Goal: Information Seeking & Learning: Learn about a topic

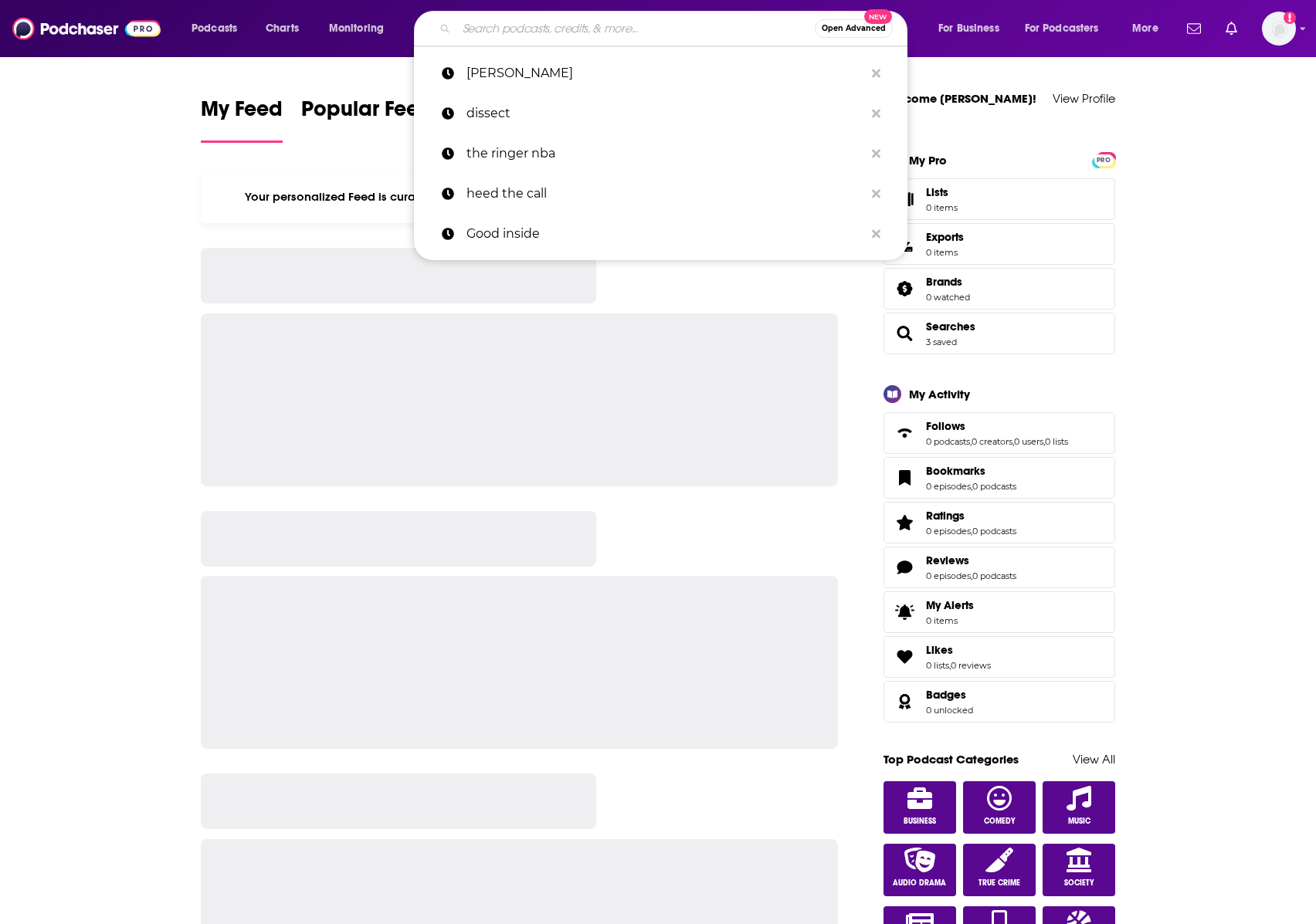
click at [514, 32] on input "Search podcasts, credits, & more..." at bounding box center [636, 28] width 358 height 25
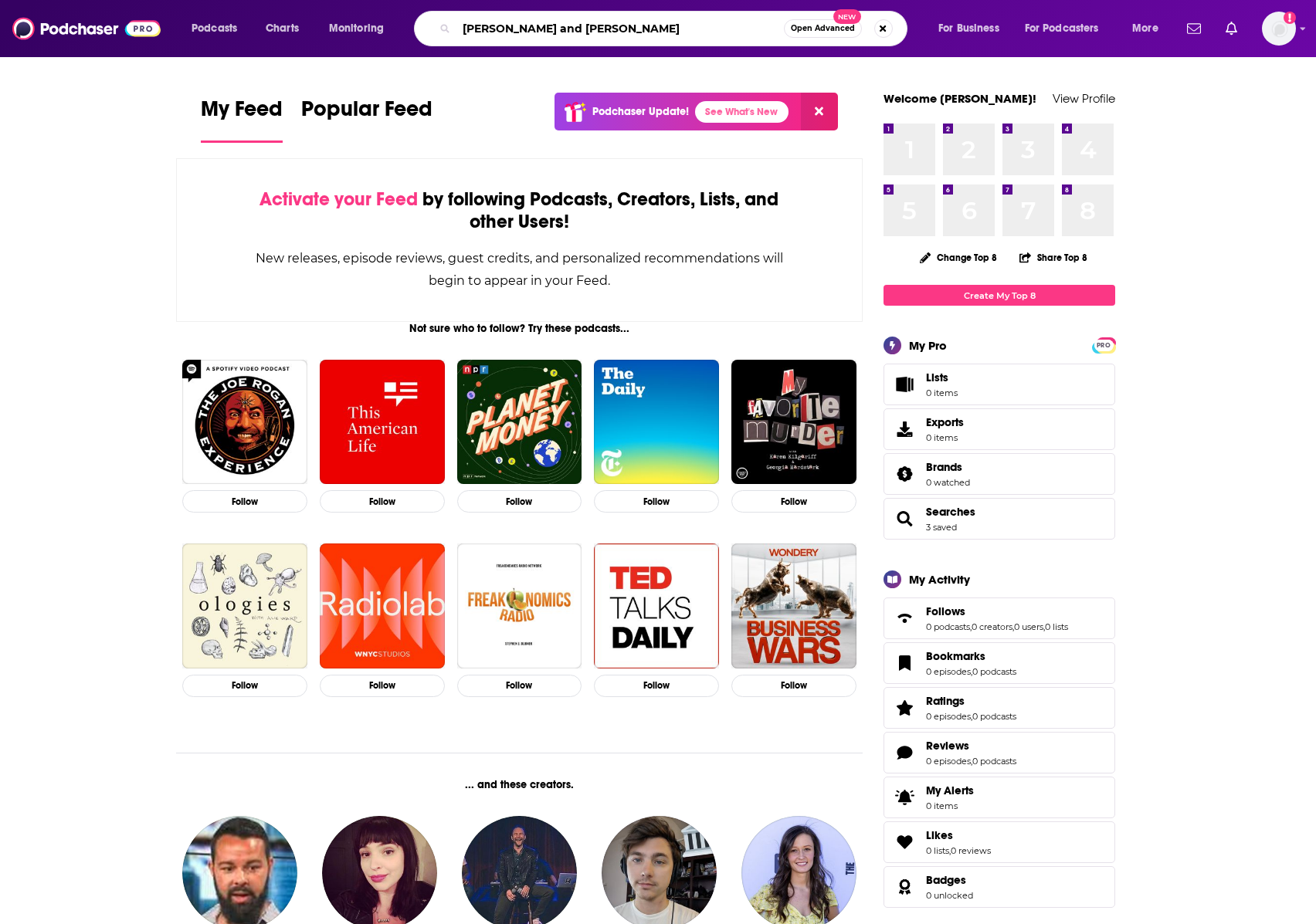
type input "[PERSON_NAME] and [PERSON_NAME]"
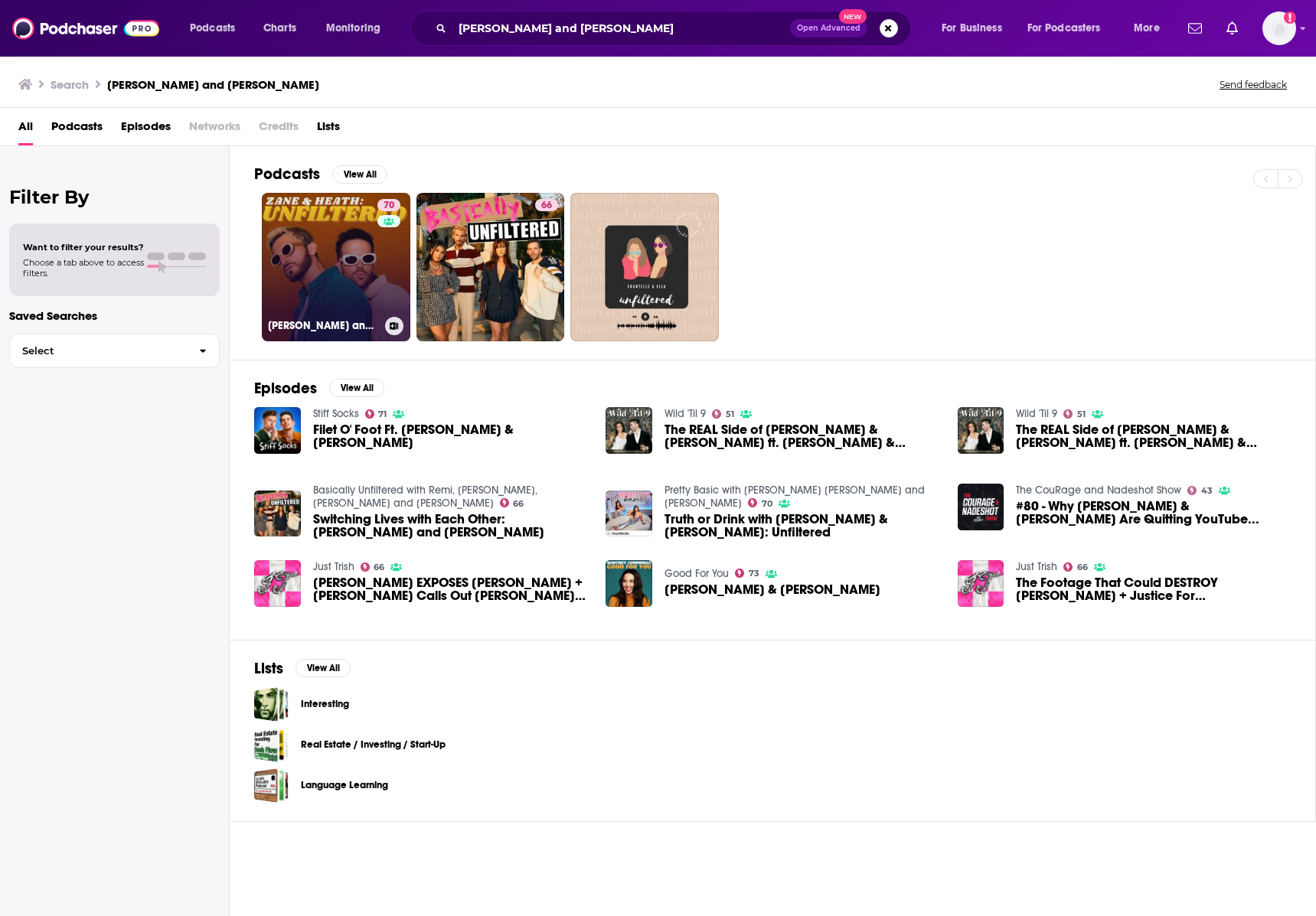
click at [295, 256] on link "70 [PERSON_NAME] and [PERSON_NAME]: Unfiltered" at bounding box center [336, 267] width 148 height 148
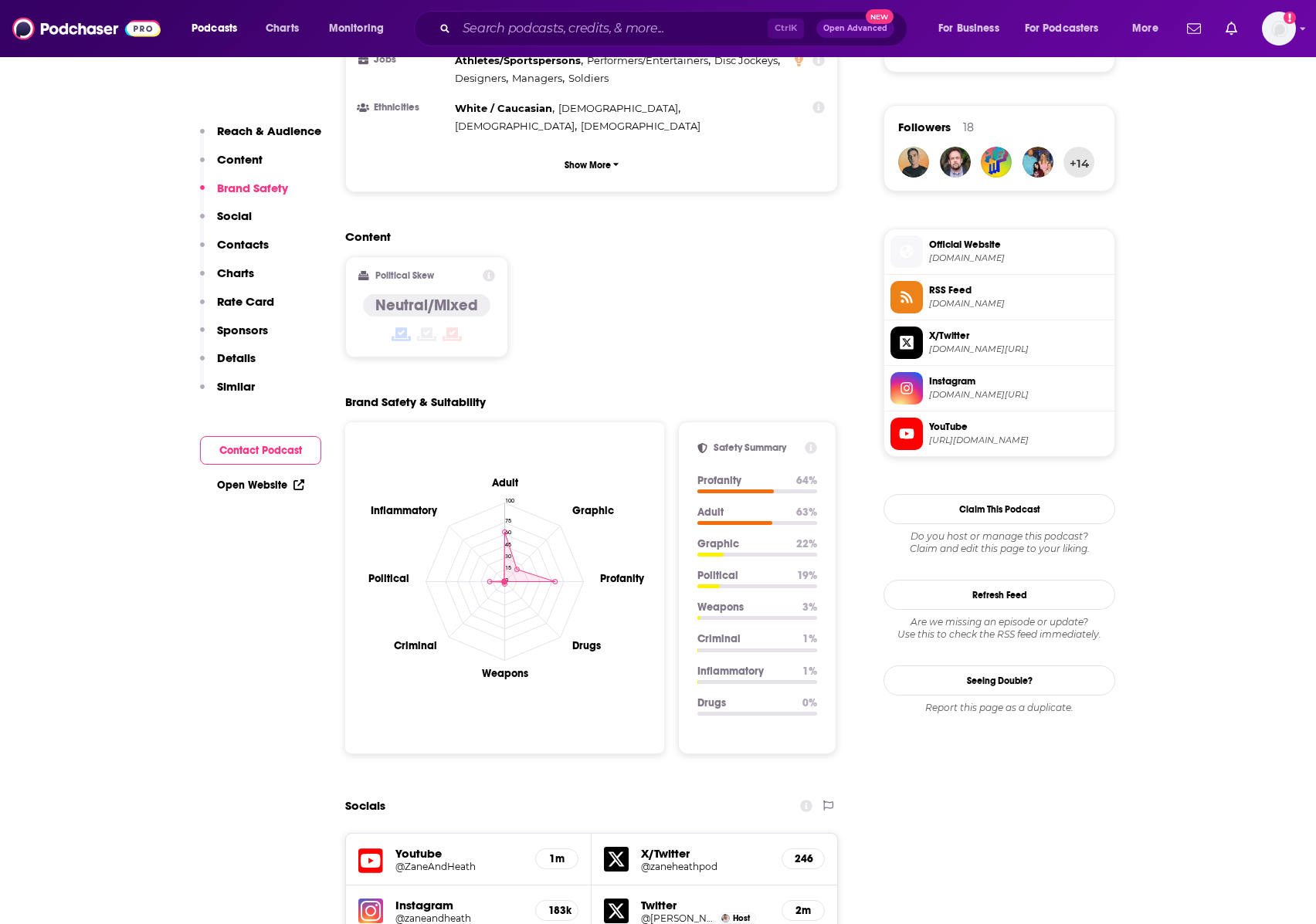
scroll to position [1080, 0]
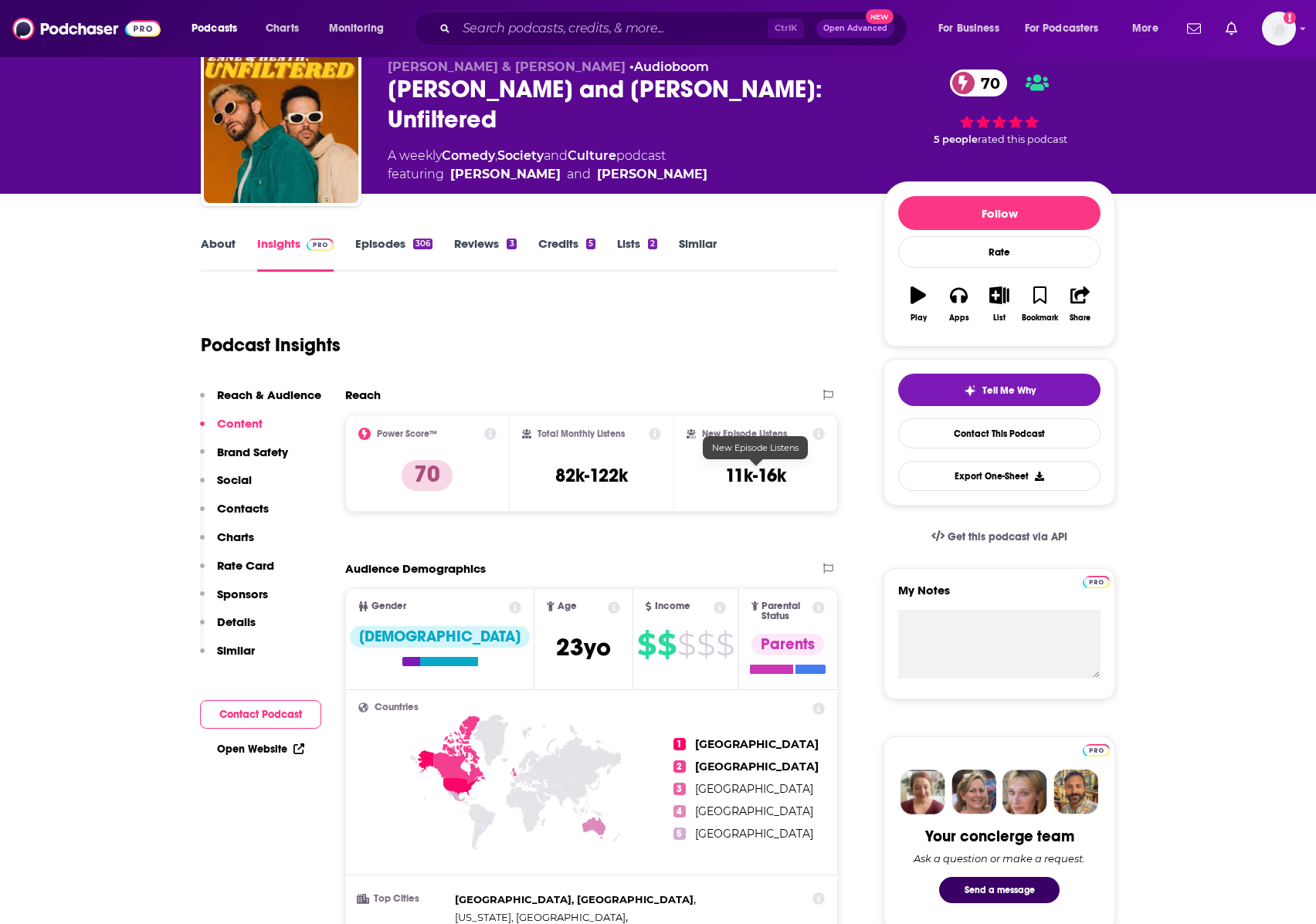
scroll to position [0, 0]
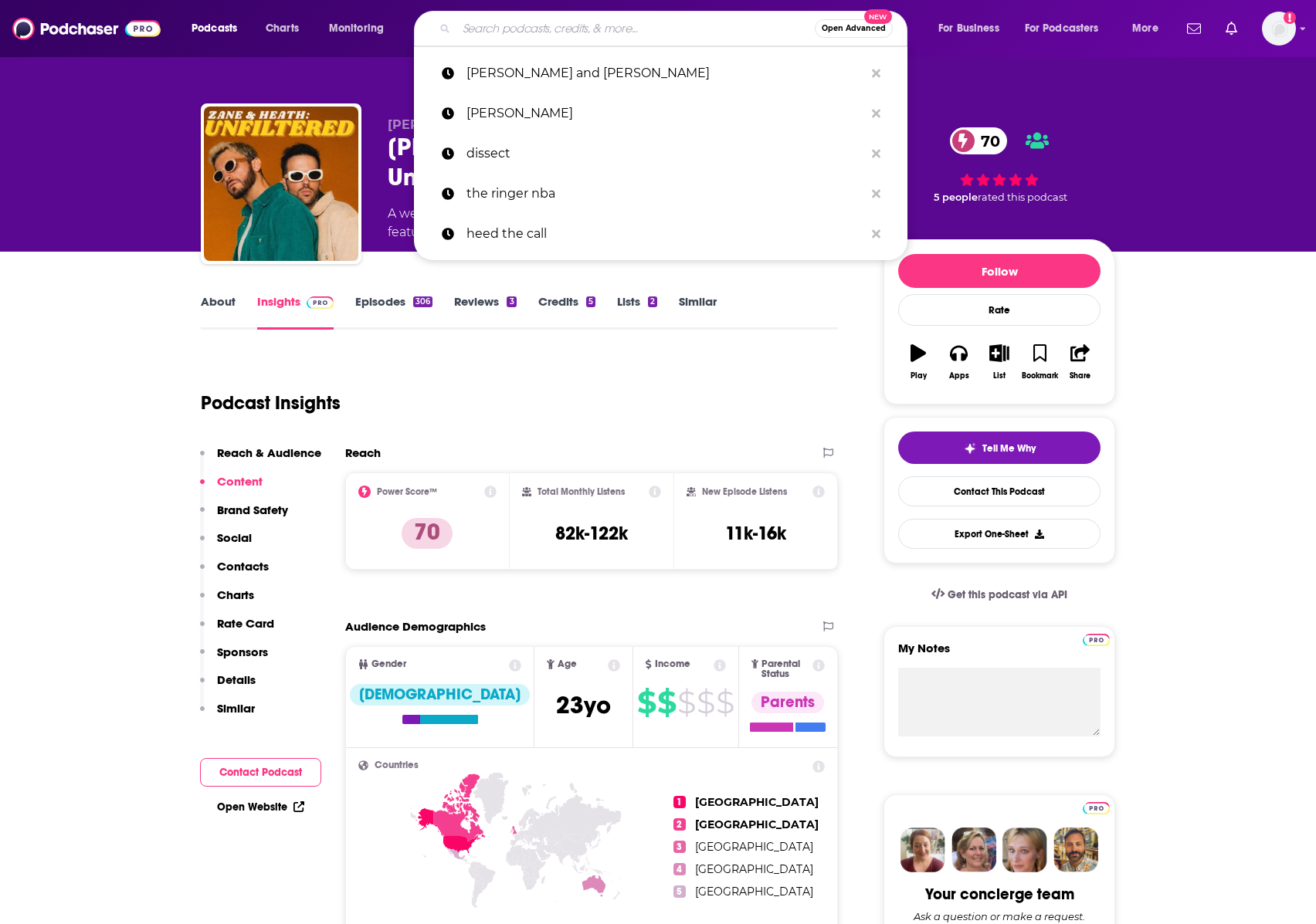
click at [572, 23] on input "Search podcasts, credits, & more..." at bounding box center [636, 28] width 358 height 25
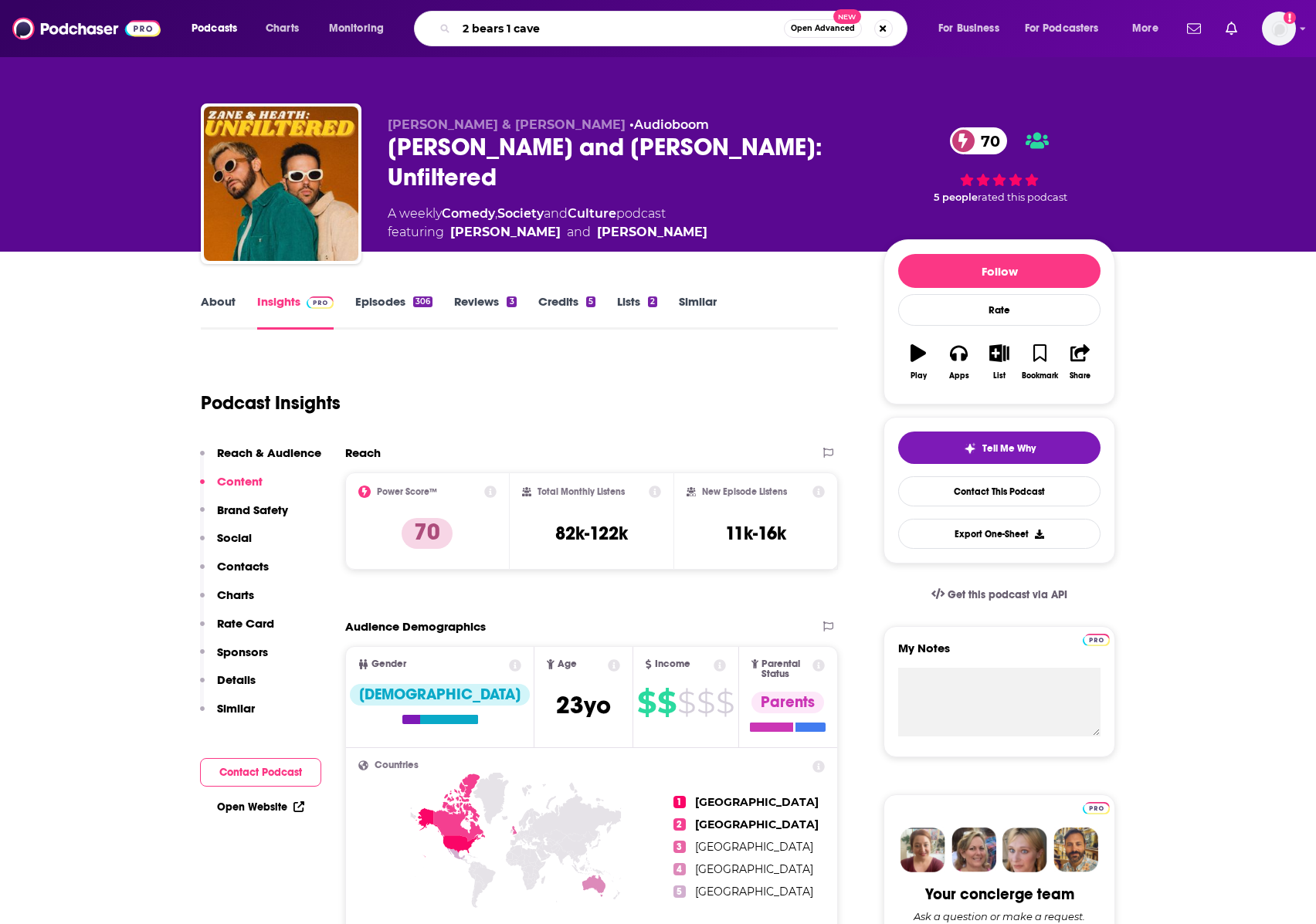
type input "2 bears 1 cave"
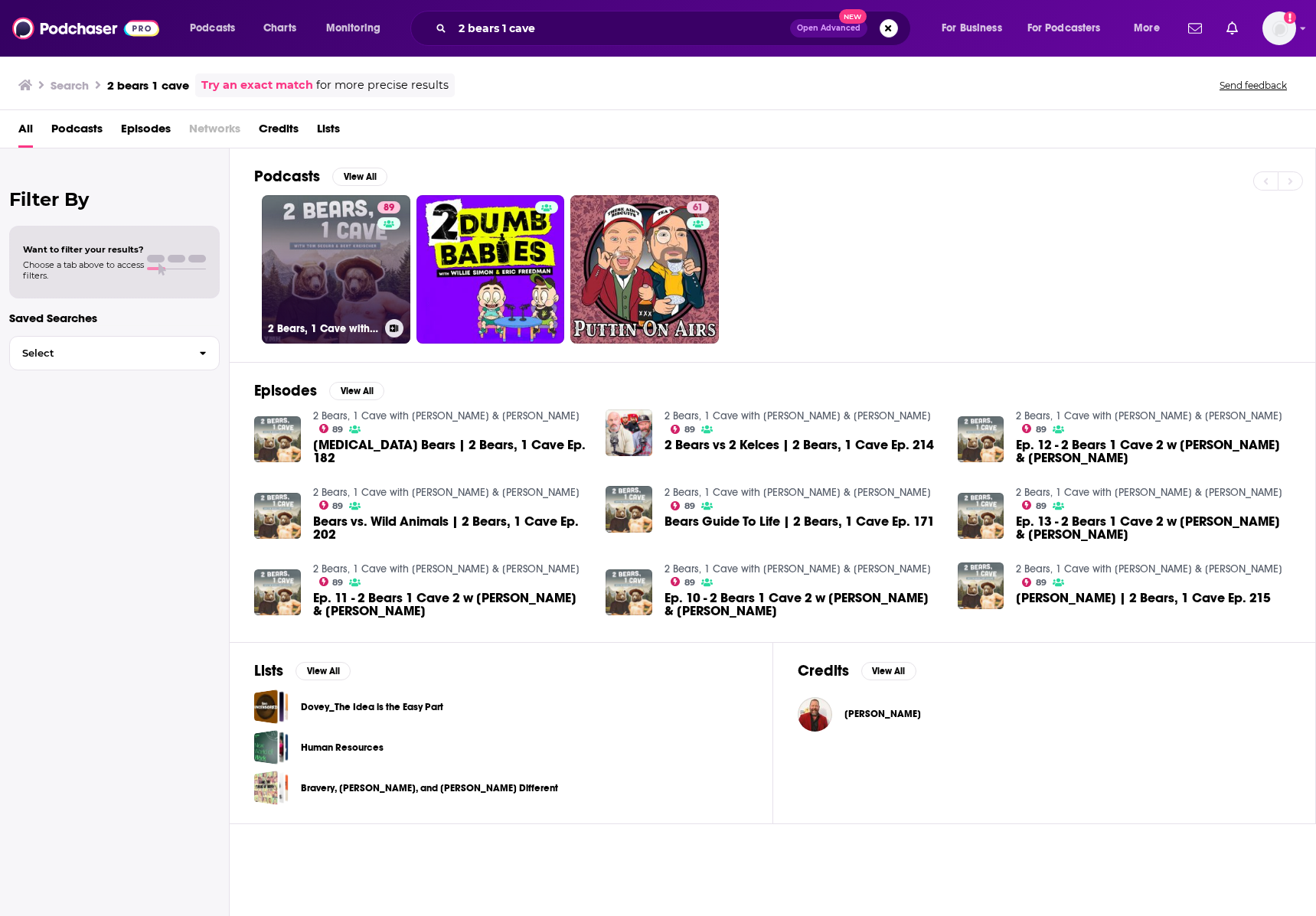
click at [344, 239] on link "89 2 Bears, 1 Cave with [PERSON_NAME] & [PERSON_NAME]" at bounding box center [336, 269] width 148 height 148
